Goal: Task Accomplishment & Management: Complete application form

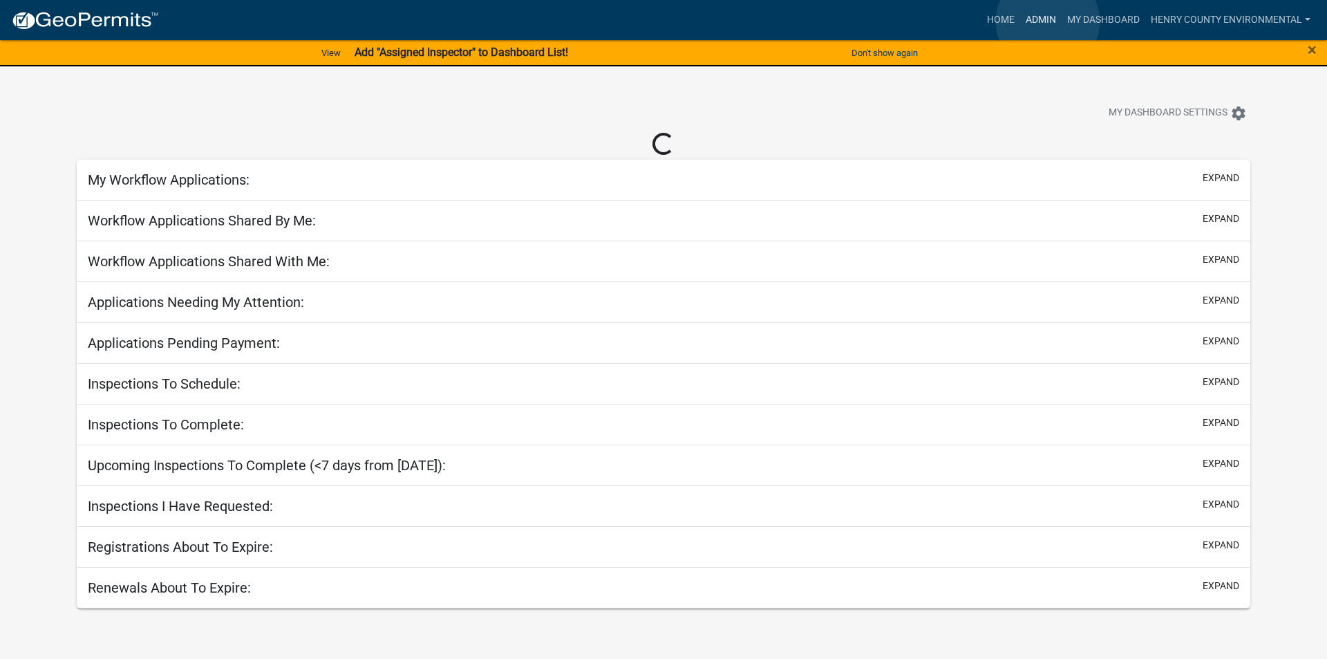
click at [1048, 21] on link "Admin" at bounding box center [1040, 20] width 41 height 26
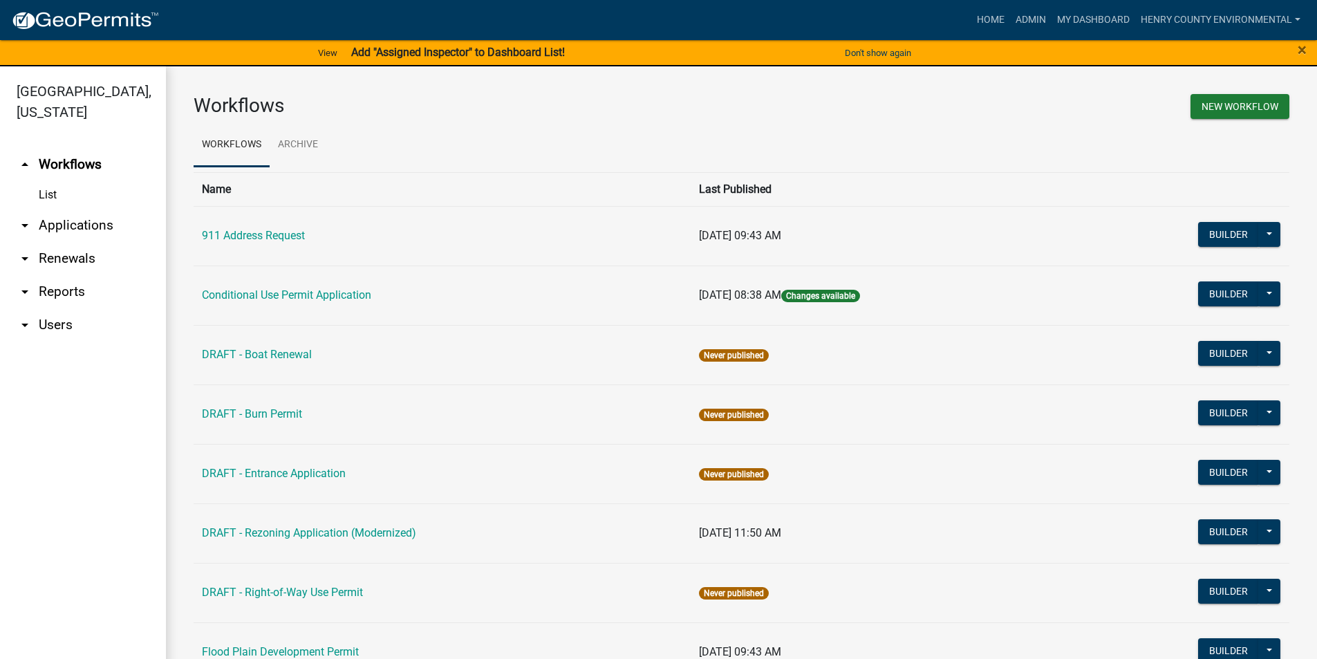
scroll to position [639, 0]
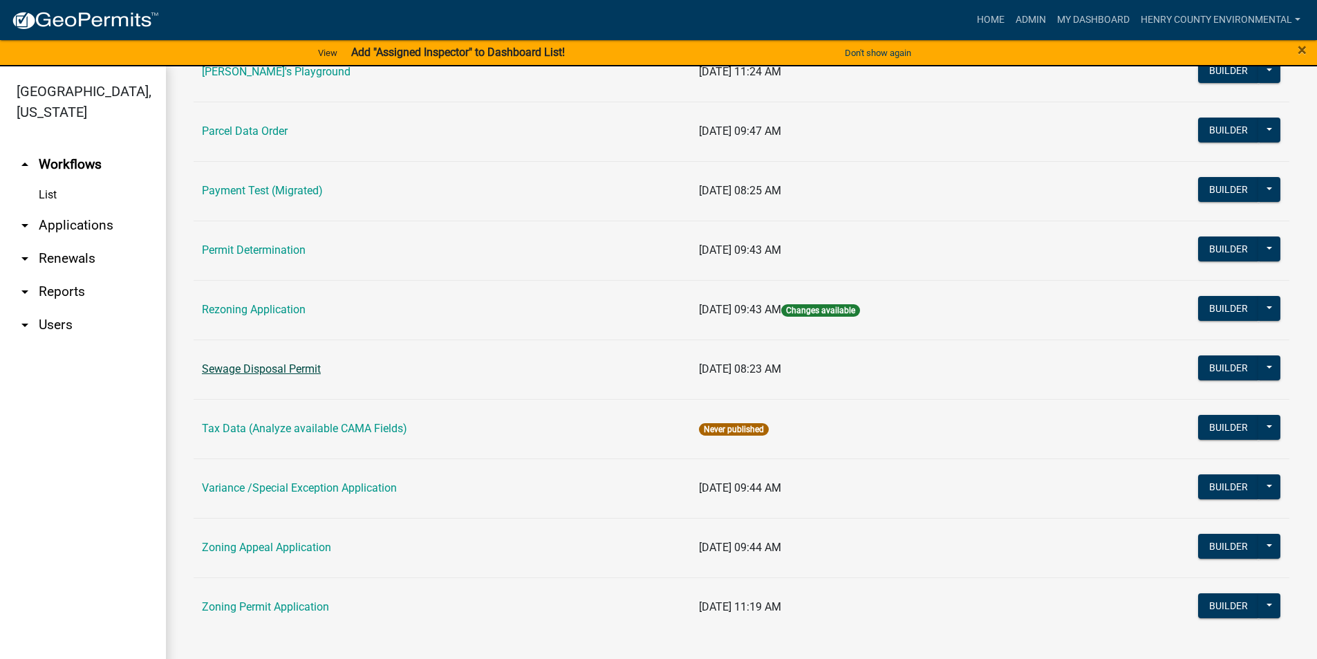
click at [254, 364] on link "Sewage Disposal Permit" at bounding box center [261, 368] width 119 height 13
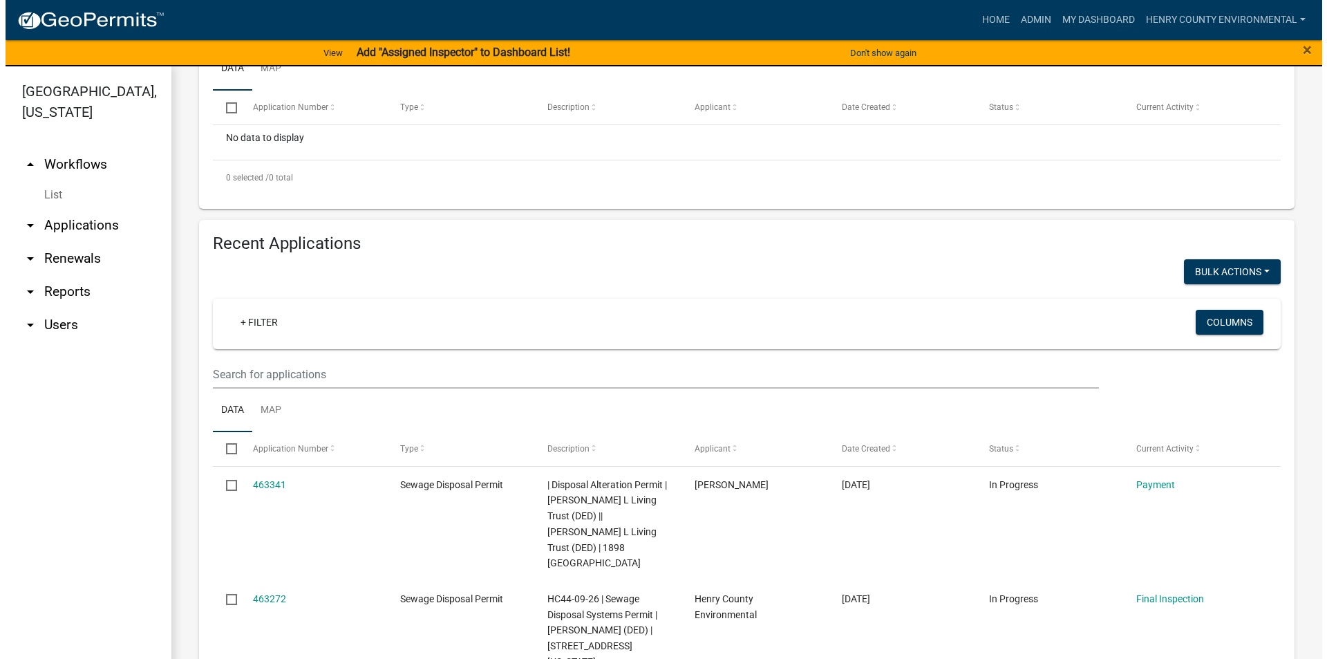
scroll to position [553, 0]
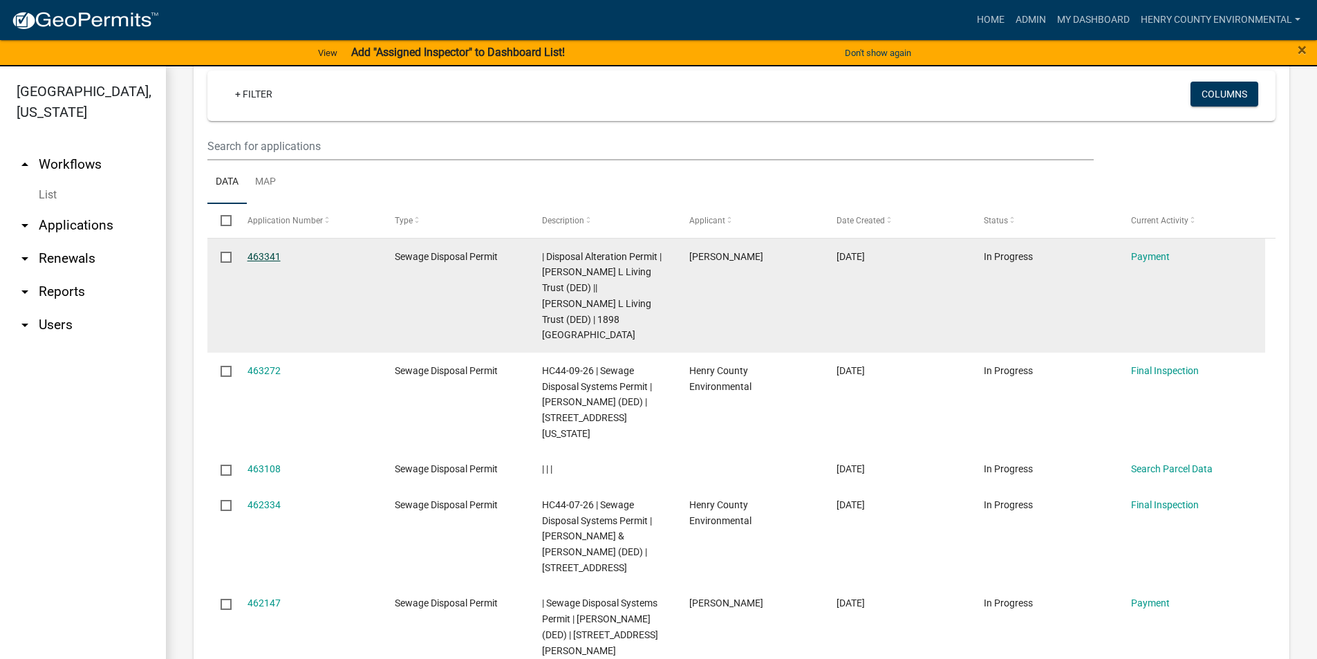
click at [262, 254] on link "463341" at bounding box center [263, 256] width 33 height 11
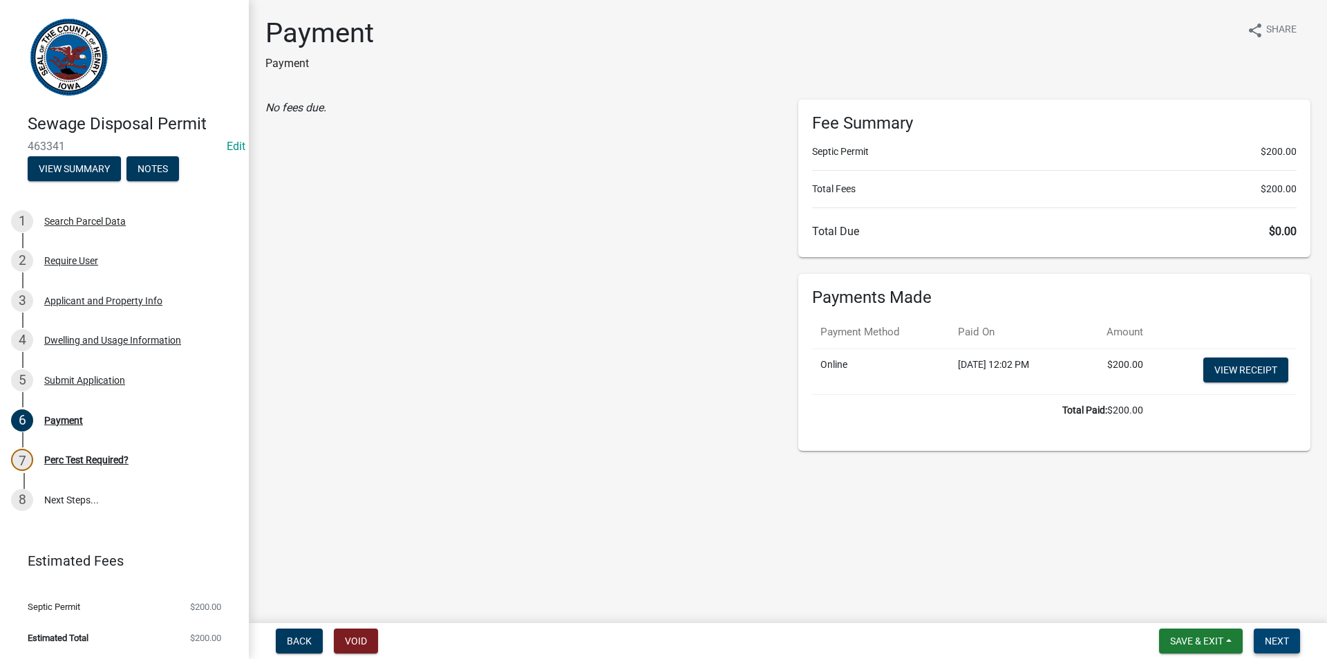
click at [1288, 639] on span "Next" at bounding box center [1277, 640] width 24 height 11
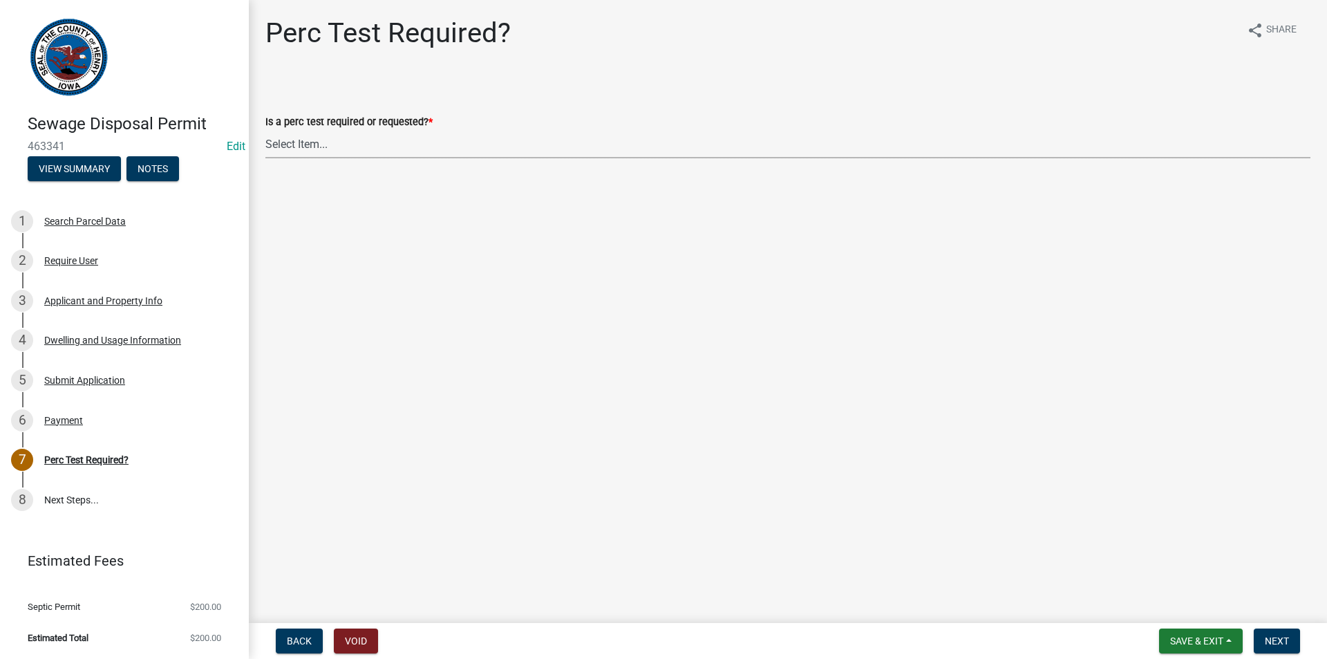
click at [353, 149] on select "Select Item... Yes No" at bounding box center [787, 144] width 1045 height 28
click at [265, 130] on select "Select Item... Yes No" at bounding box center [787, 144] width 1045 height 28
select select "29b951f4-85c4-429e-be6c-dbe4885722a5"
click at [1266, 635] on span "Next" at bounding box center [1277, 640] width 24 height 11
